Goal: Information Seeking & Learning: Find specific fact

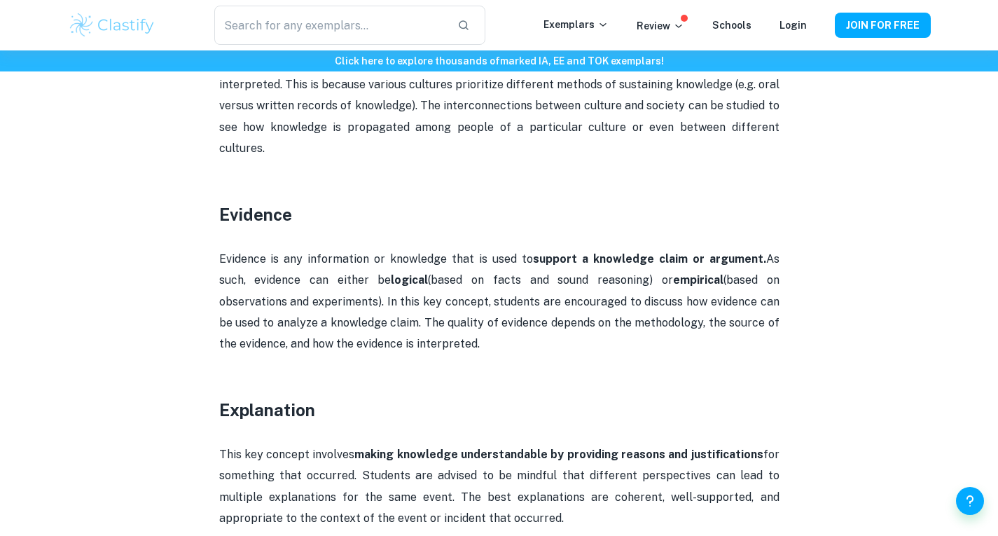
scroll to position [1166, 0]
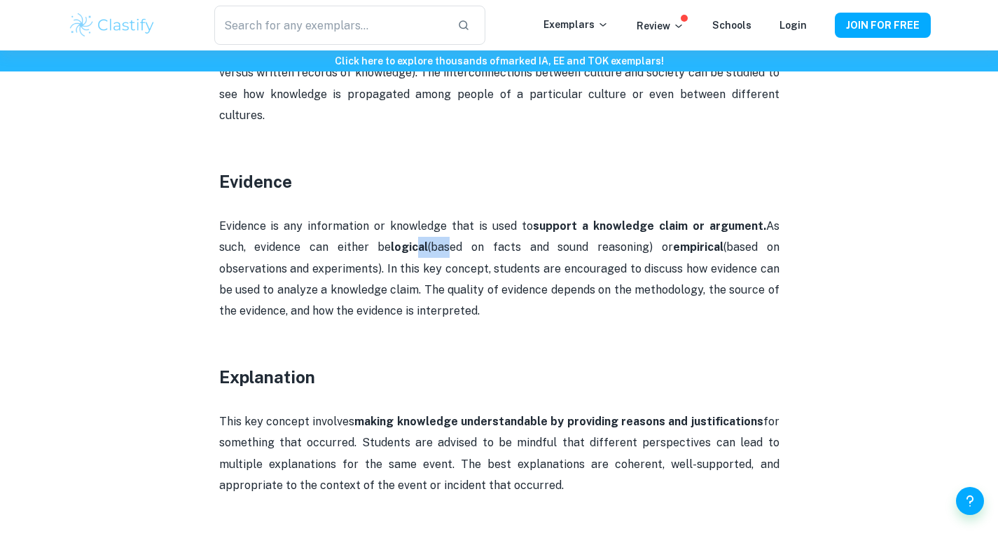
drag, startPoint x: 371, startPoint y: 218, endPoint x: 406, endPoint y: 219, distance: 35.7
click at [406, 219] on p "Evidence is any information or knowledge that is used to support a knowledge cl…" at bounding box center [499, 269] width 560 height 106
click at [450, 223] on p "Evidence is any information or knowledge that is used to support a knowledge cl…" at bounding box center [499, 269] width 560 height 106
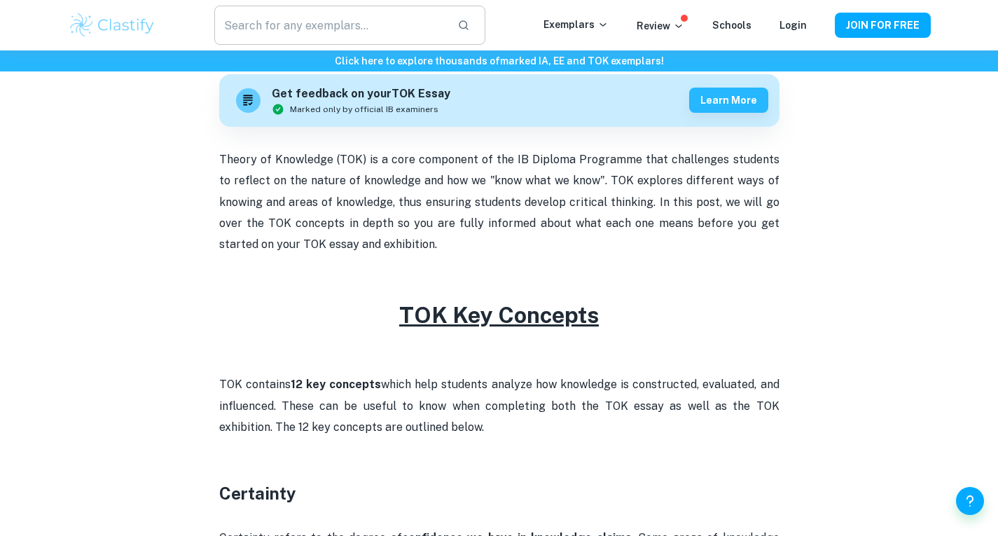
scroll to position [420, 0]
click at [371, 22] on input "text" at bounding box center [329, 25] width 231 height 39
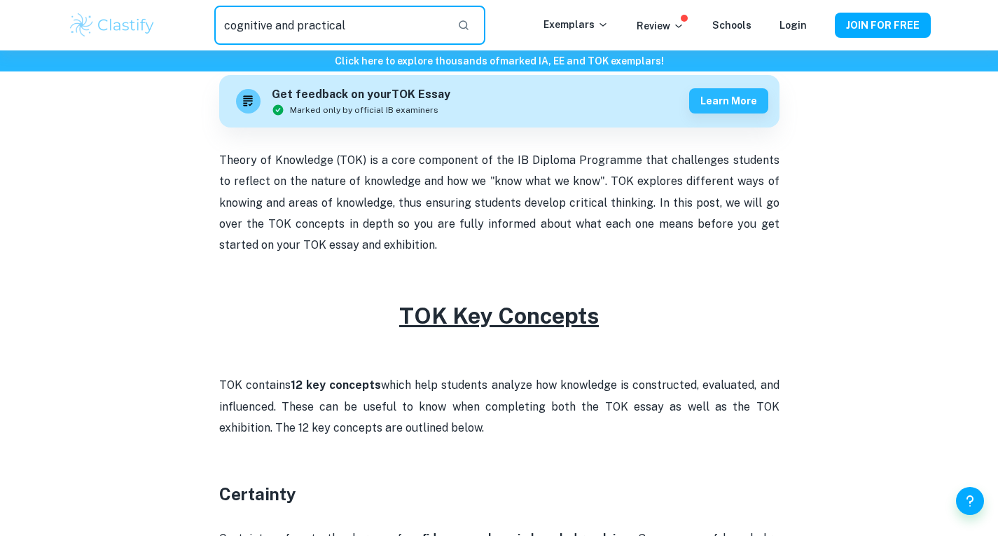
type input "cognitive and practical"
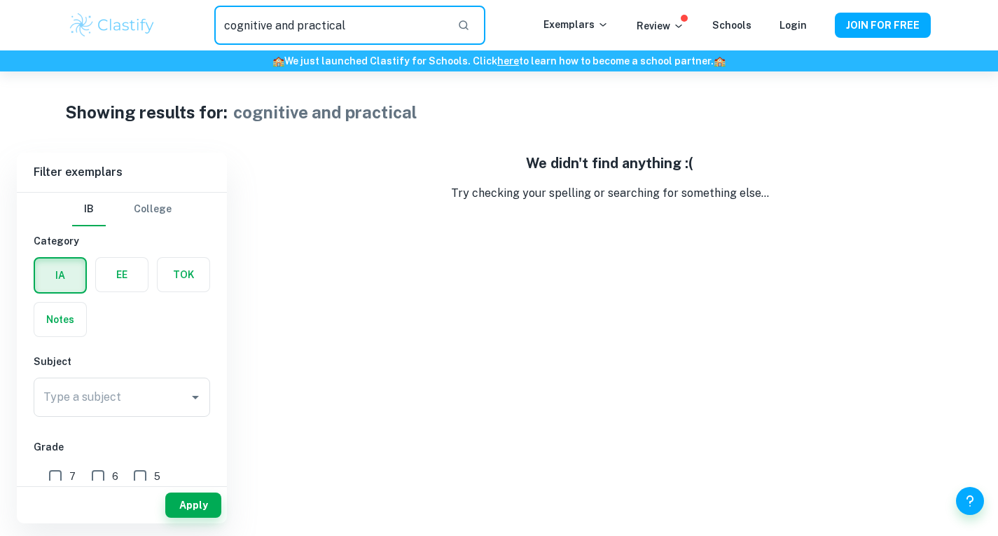
drag, startPoint x: 385, startPoint y: 25, endPoint x: 221, endPoint y: 37, distance: 164.4
click at [221, 37] on input "cognitive and practical" at bounding box center [329, 25] width 231 height 39
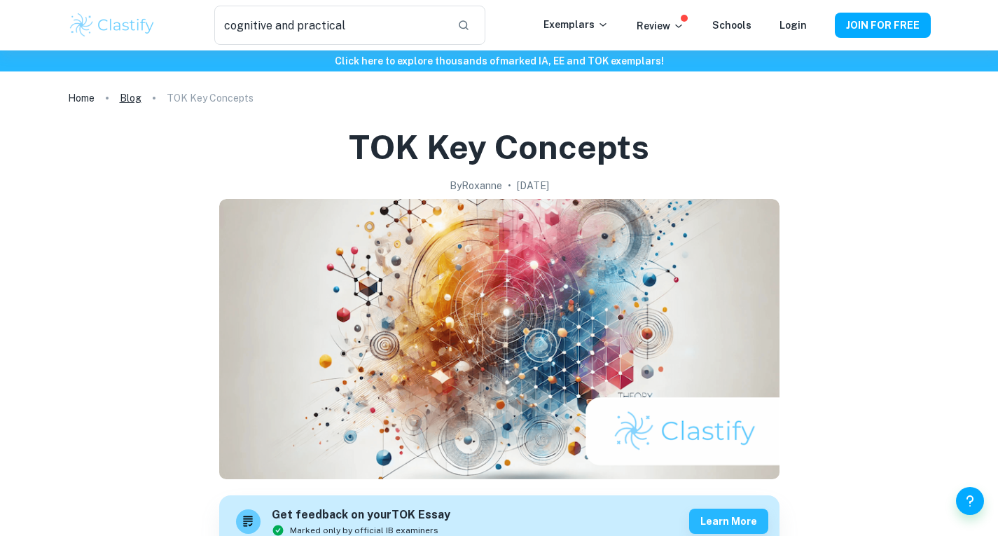
click at [136, 102] on link "Blog" at bounding box center [131, 98] width 22 height 20
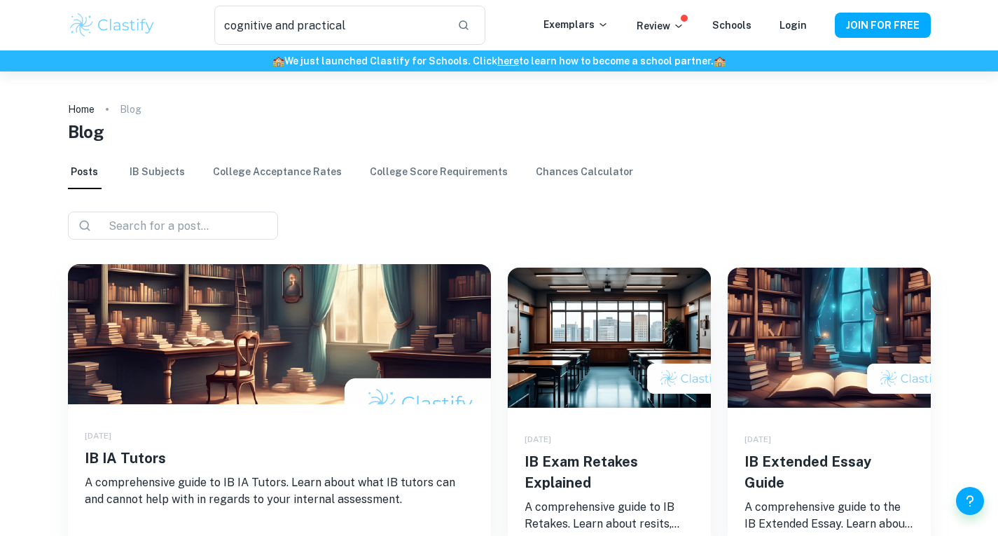
scroll to position [70, 0]
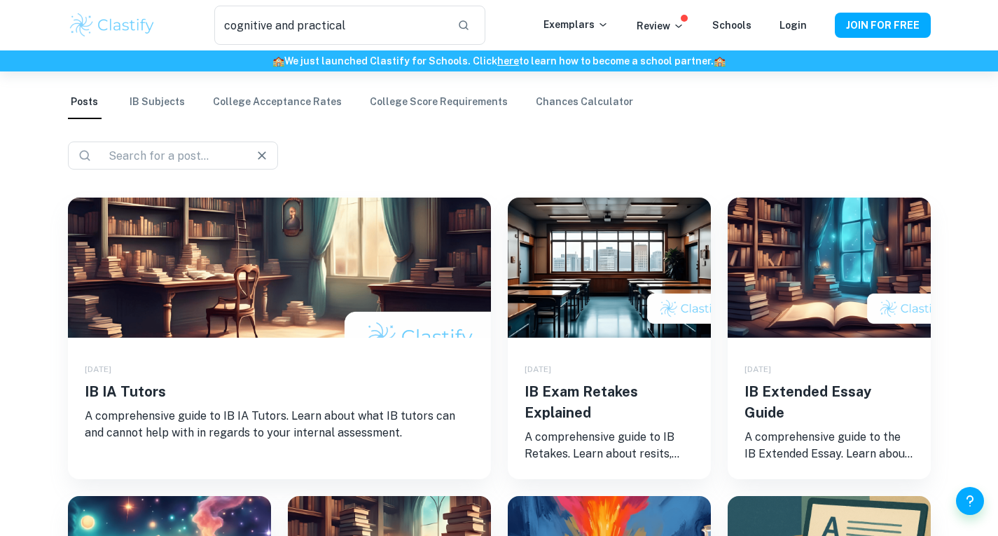
click at [214, 166] on div "​ ​" at bounding box center [173, 156] width 210 height 28
type input "tools"
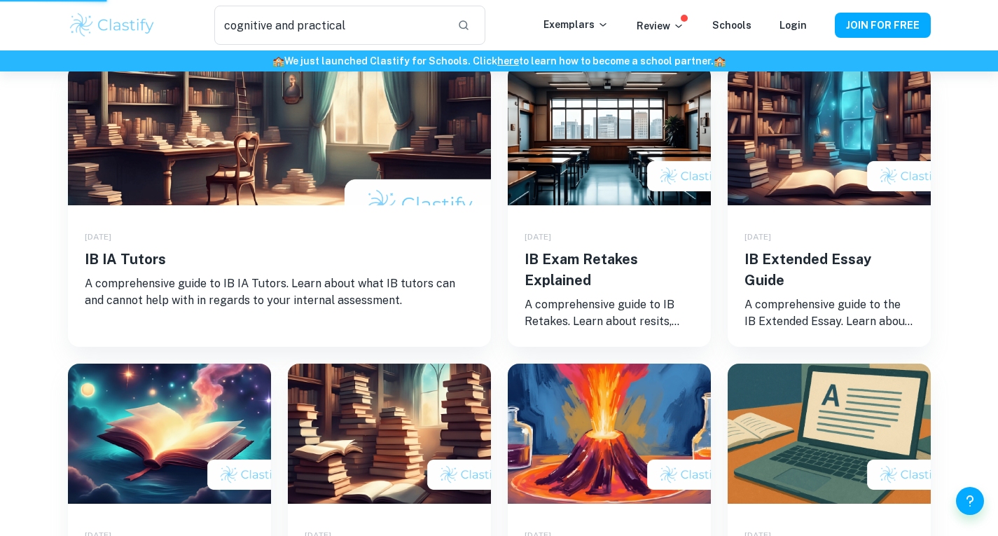
scroll to position [210, 0]
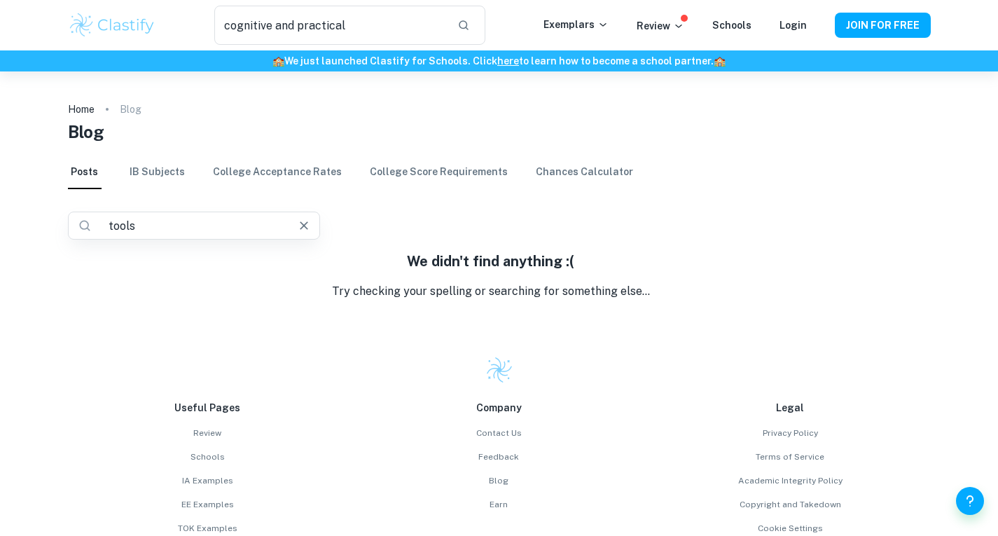
drag, startPoint x: 255, startPoint y: 228, endPoint x: 73, endPoint y: 225, distance: 182.2
click at [73, 225] on div "​ tools ​" at bounding box center [194, 226] width 252 height 28
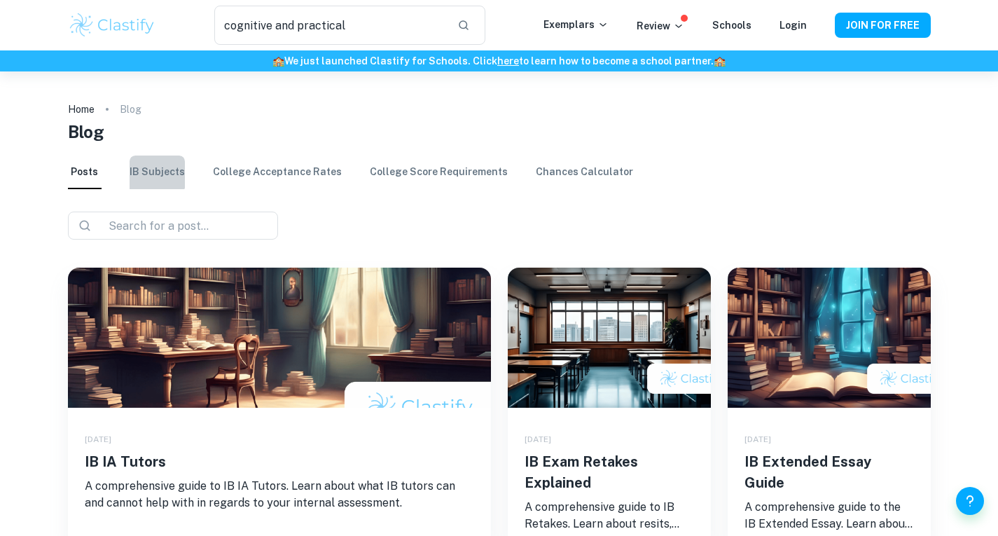
click at [156, 173] on link "IB Subjects" at bounding box center [157, 173] width 55 height 34
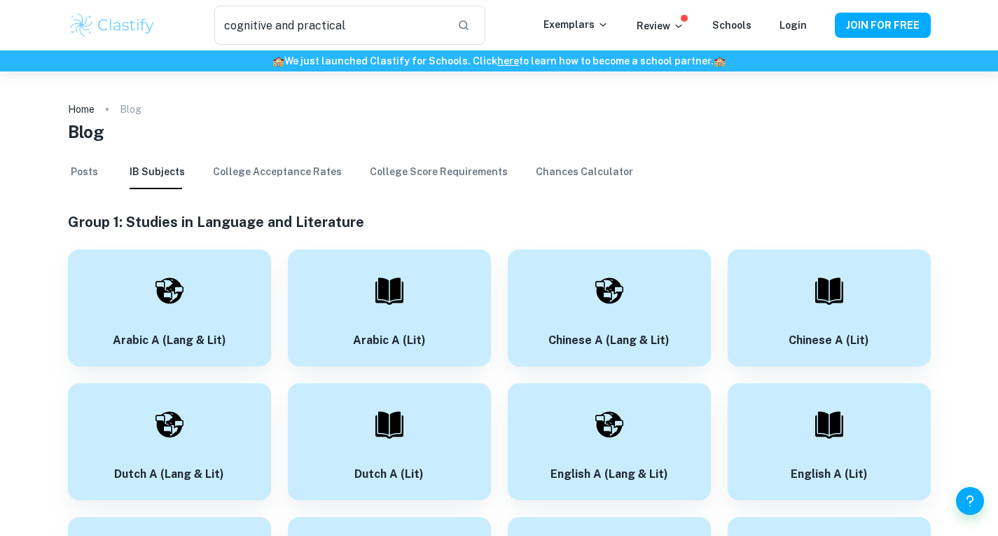
click at [296, 172] on link "College Acceptance Rates" at bounding box center [277, 173] width 129 height 34
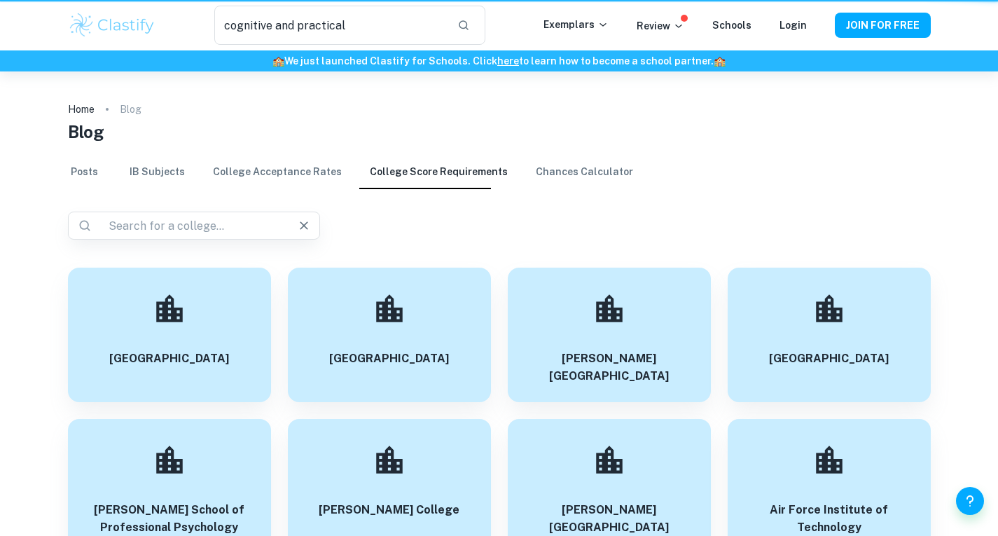
scroll to position [70, 0]
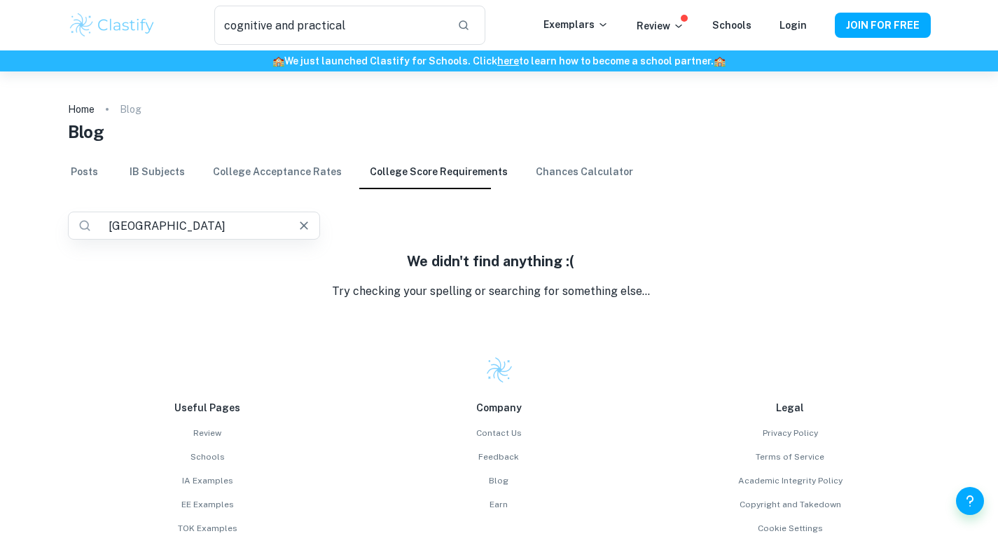
drag, startPoint x: 240, startPoint y: 226, endPoint x: 109, endPoint y: 222, distance: 131.1
click at [109, 222] on input "[GEOGRAPHIC_DATA]" at bounding box center [189, 226] width 172 height 20
type input "[GEOGRAPHIC_DATA]"
drag, startPoint x: 300, startPoint y: 227, endPoint x: 401, endPoint y: 171, distance: 116.0
click at [300, 227] on icon "Clear" at bounding box center [304, 226] width 14 height 14
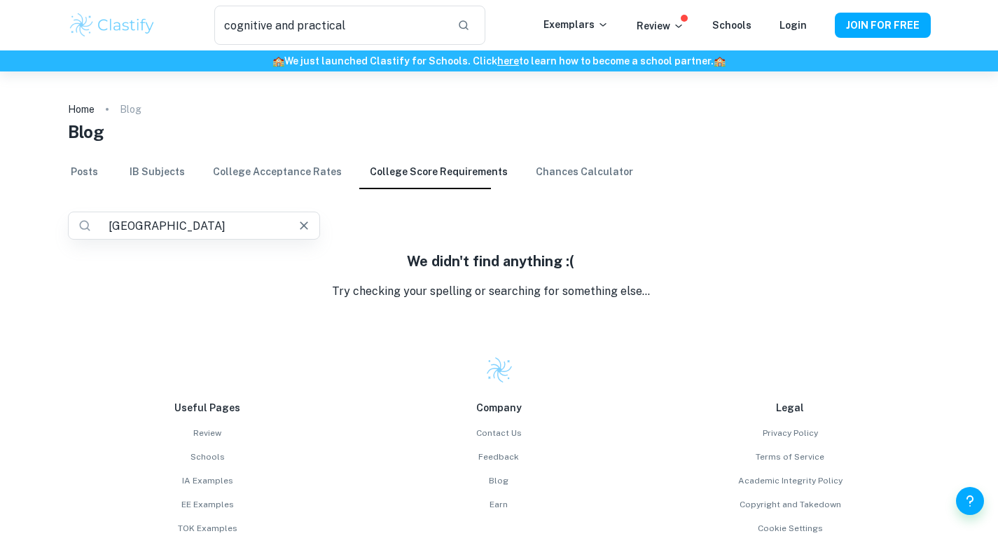
click at [388, 233] on div "​ [GEOGRAPHIC_DATA] ​" at bounding box center [499, 226] width 863 height 28
click at [401, 171] on link "College Score Requirements" at bounding box center [439, 173] width 138 height 34
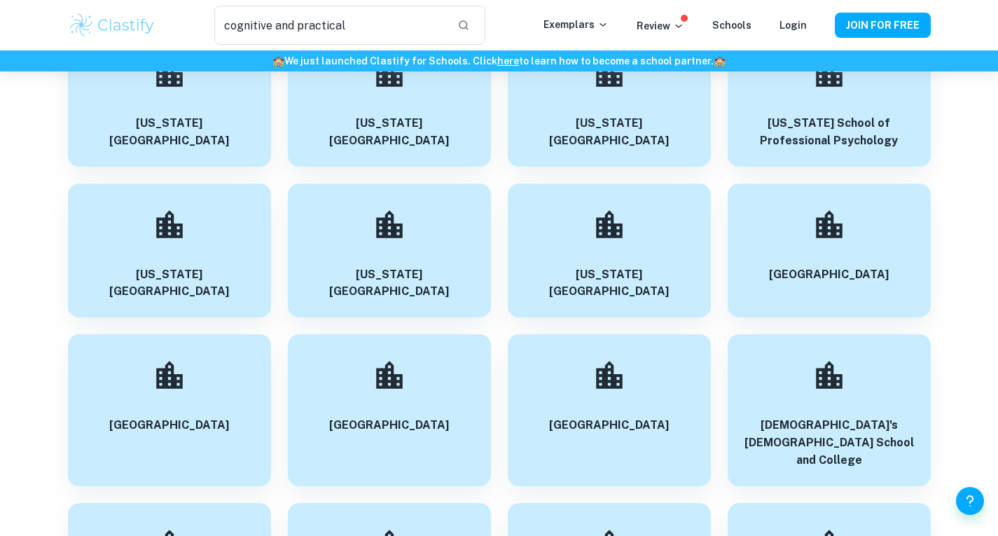
scroll to position [23966, 0]
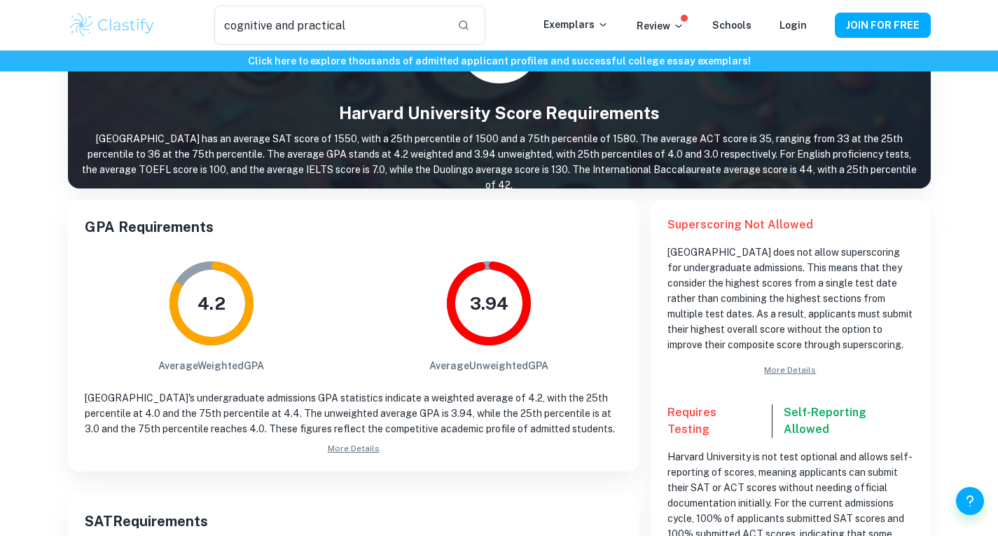
scroll to position [140, 0]
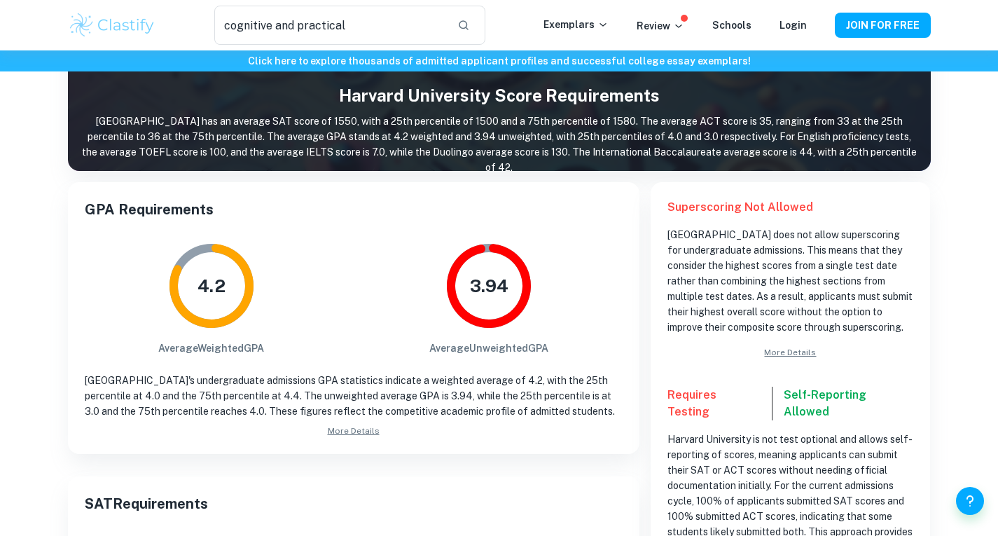
drag, startPoint x: 224, startPoint y: 353, endPoint x: 299, endPoint y: 353, distance: 75.0
click at [299, 353] on div "4.2 Average Weighted GPA 3.94 Average Unweighted GPA" at bounding box center [354, 296] width 538 height 119
click at [325, 353] on div "4.2 Average Weighted GPA 3.94 Average Unweighted GPA" at bounding box center [354, 296] width 538 height 119
drag, startPoint x: 413, startPoint y: 347, endPoint x: 604, endPoint y: 353, distance: 191.3
click at [604, 353] on div "4.2 Average Weighted GPA 3.94 Average Unweighted GPA" at bounding box center [354, 296] width 538 height 119
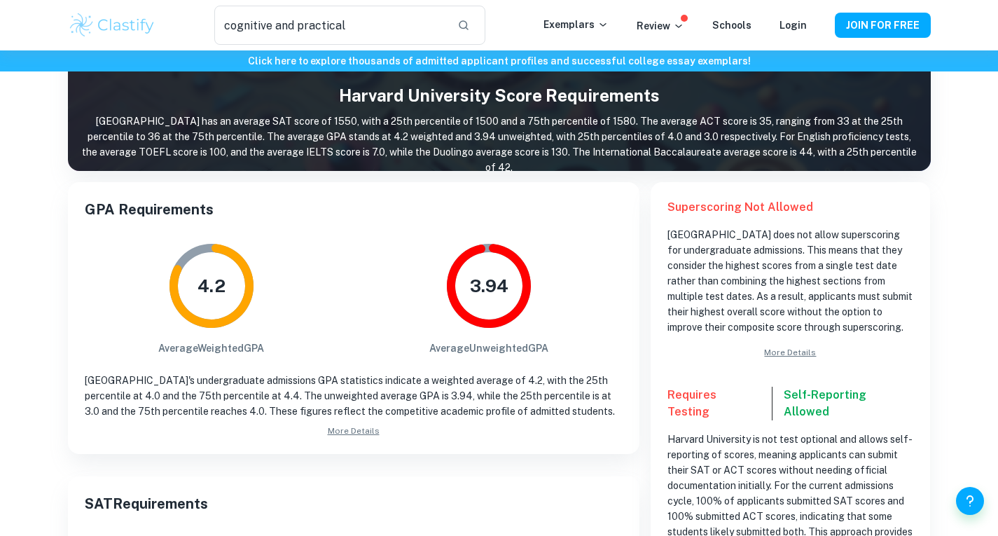
click at [584, 387] on p "[GEOGRAPHIC_DATA]'s undergraduate admissions GPA statistics indicate a weighted…" at bounding box center [354, 396] width 538 height 46
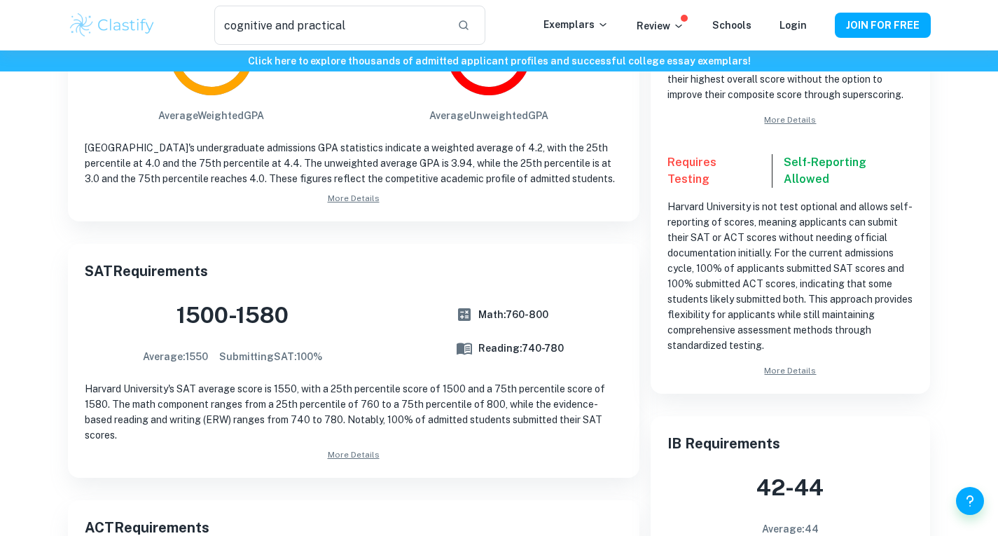
scroll to position [420, 0]
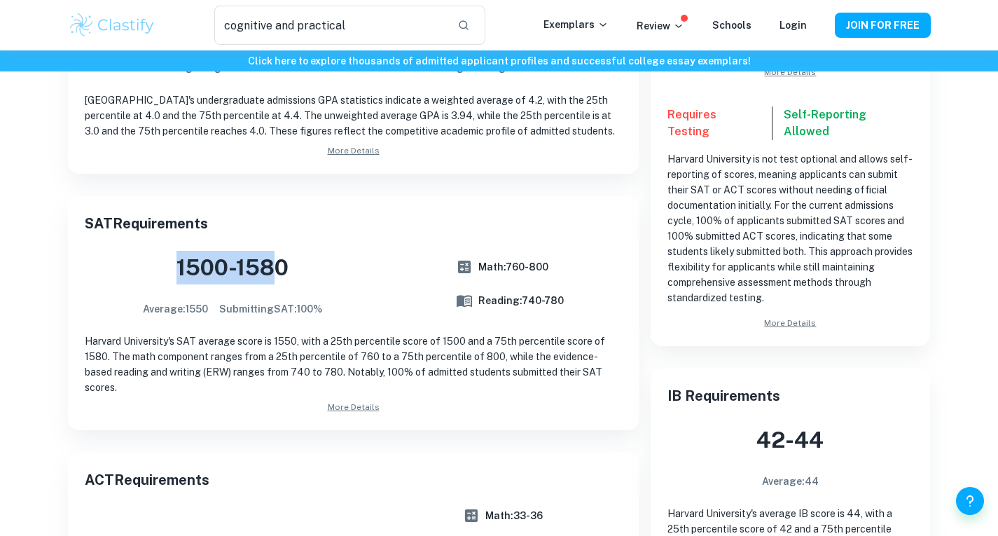
drag, startPoint x: 159, startPoint y: 263, endPoint x: 283, endPoint y: 282, distance: 125.4
click at [283, 282] on h3 "[DATE] - [DATE]" at bounding box center [232, 268] width 179 height 34
click at [337, 303] on div "[DATE] - [DATE] Average: 1550 Submitting SAT : 100 % Math: 760 - 800 Reading: 7…" at bounding box center [354, 284] width 538 height 66
drag, startPoint x: 184, startPoint y: 310, endPoint x: 341, endPoint y: 314, distance: 157.7
click at [341, 314] on div "[DATE] - [DATE] Average: 1550 Submitting SAT : 100 % Math: 760 - 800 Reading: 7…" at bounding box center [354, 284] width 538 height 66
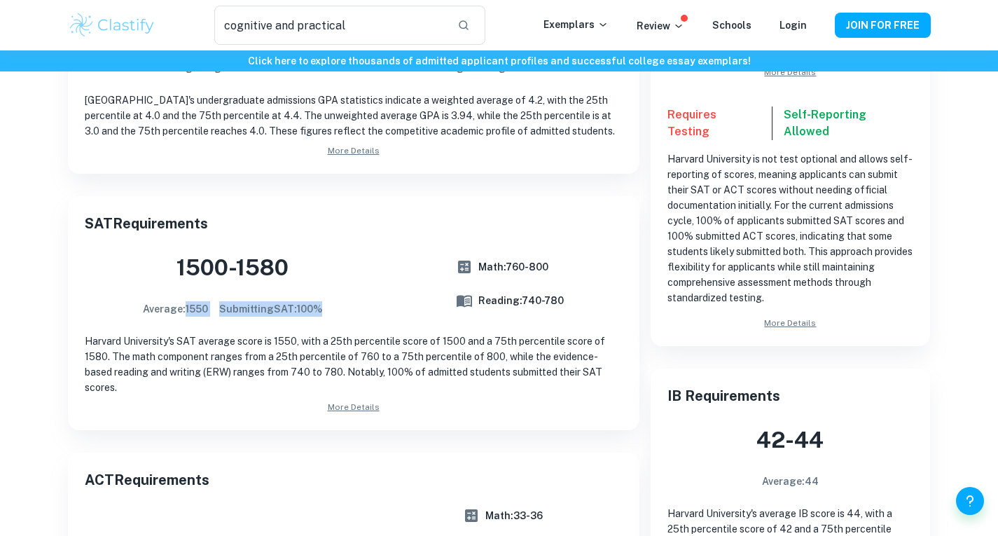
click at [341, 314] on div "[DATE] - [DATE] Average: 1550 Submitting SAT : 100 % Math: 760 - 800 Reading: 7…" at bounding box center [354, 284] width 538 height 66
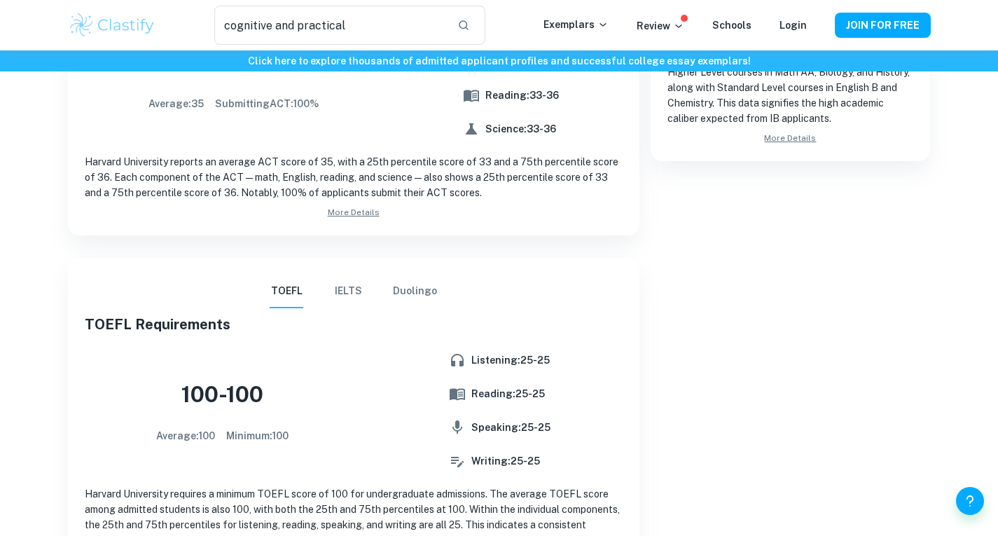
scroll to position [490, 0]
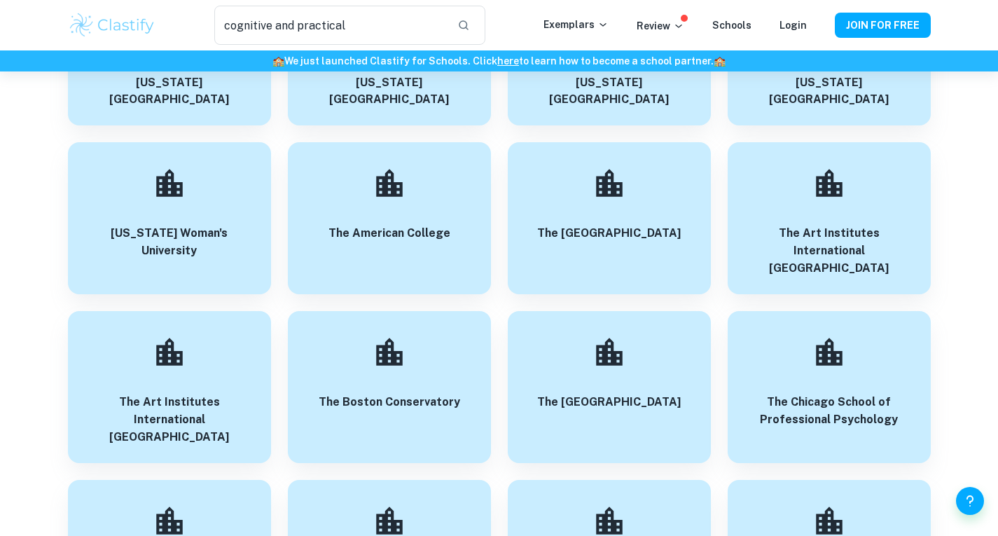
scroll to position [61394, 0]
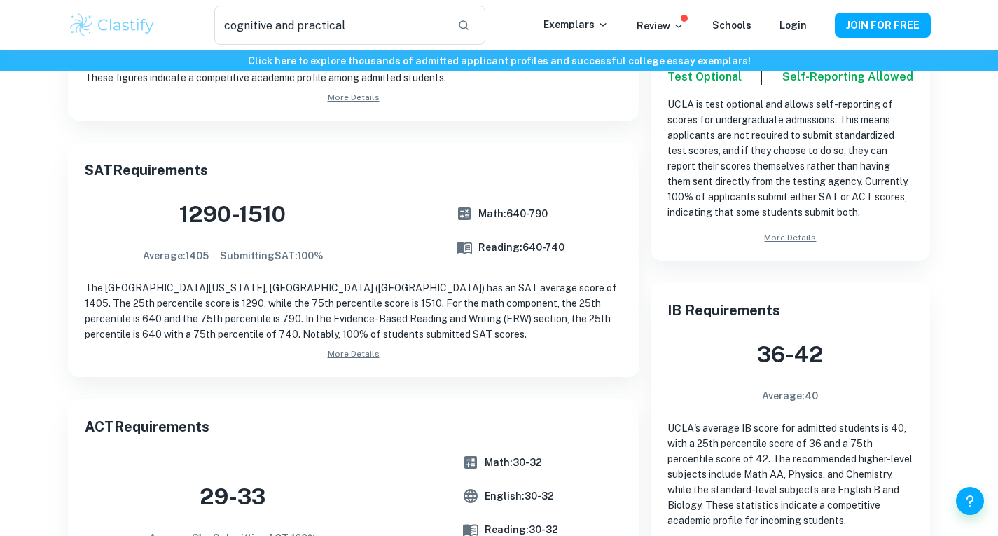
scroll to position [490, 0]
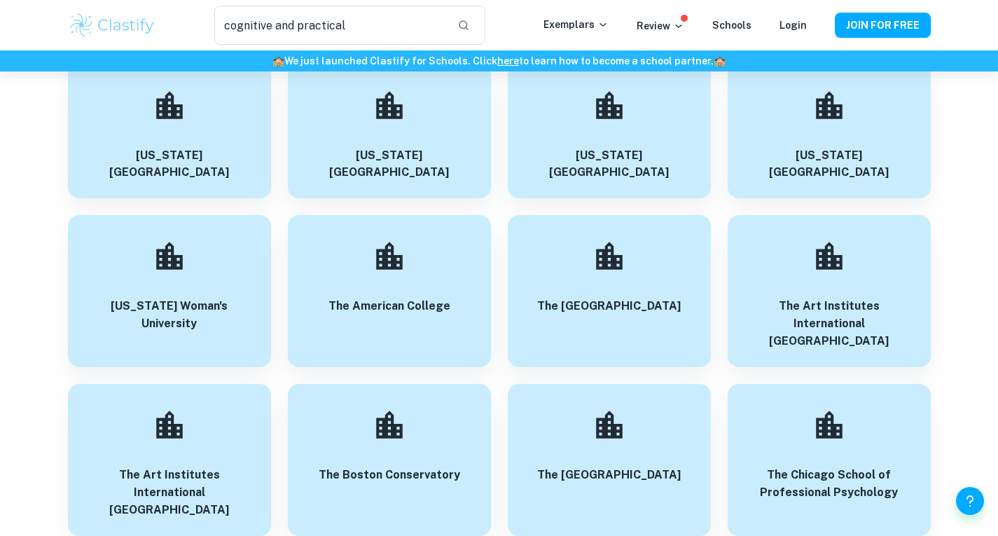
scroll to position [61324, 0]
